Goal: Find specific page/section: Find specific page/section

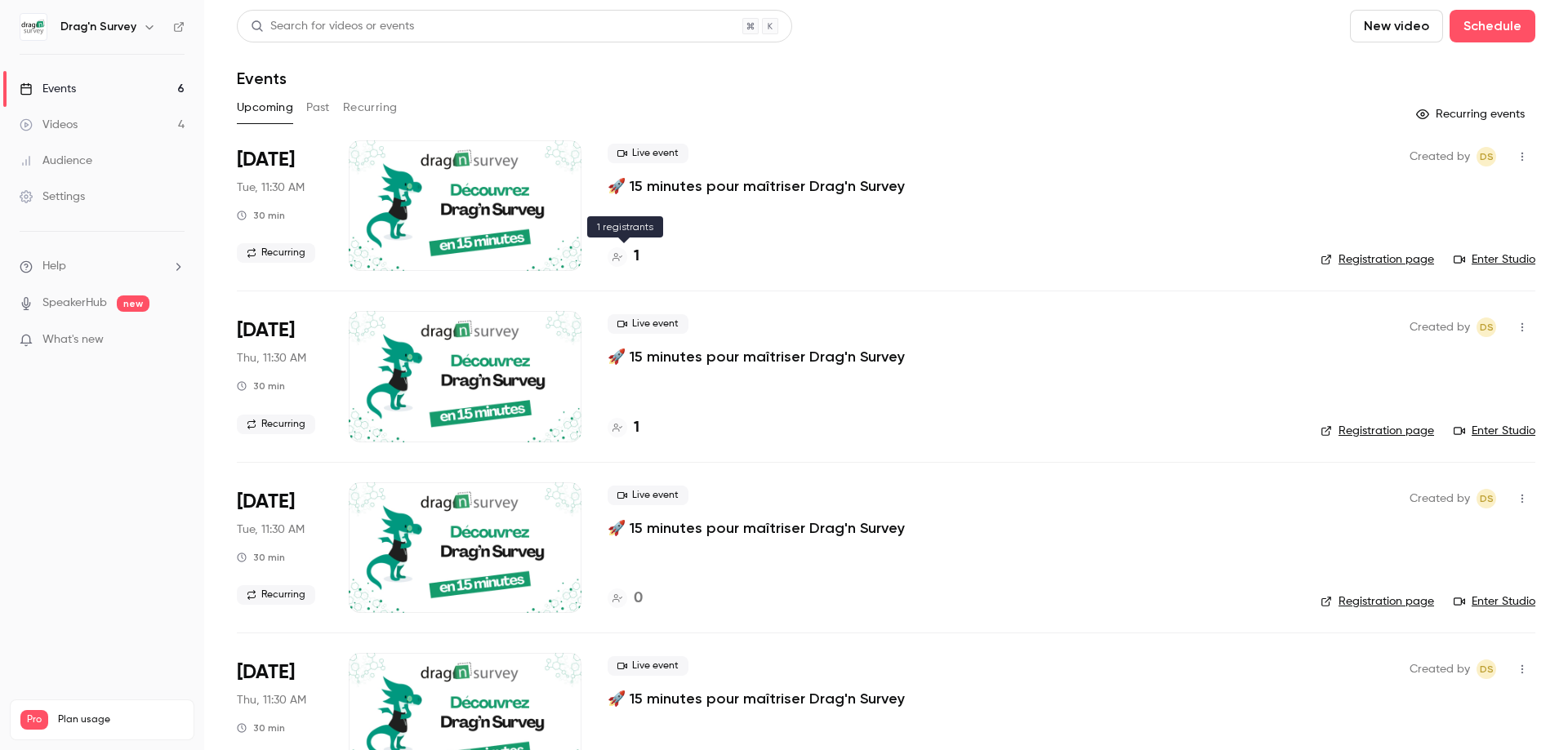
click at [637, 261] on h4 "1" at bounding box center [636, 257] width 6 height 22
